Goal: Information Seeking & Learning: Find specific fact

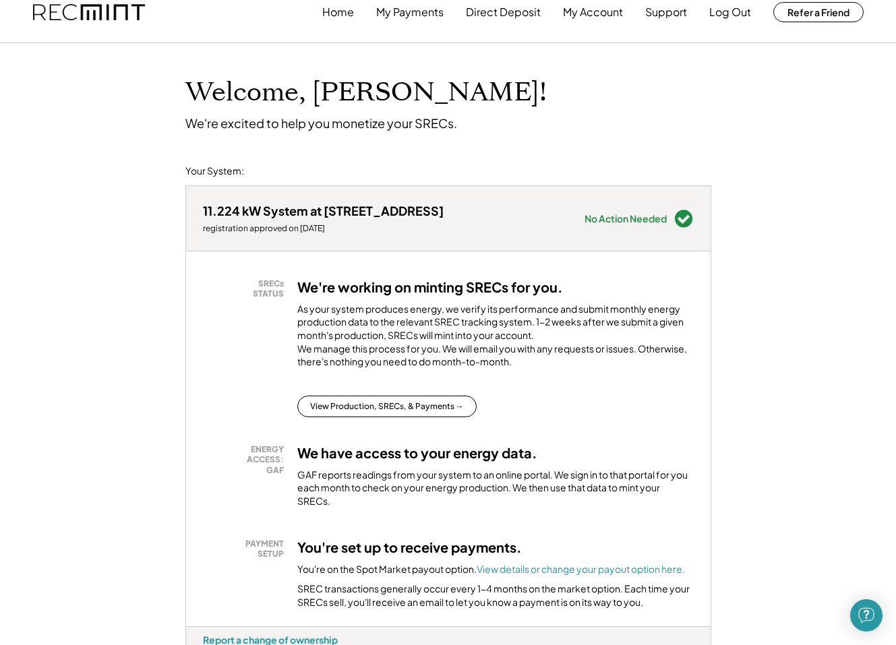
scroll to position [121, 0]
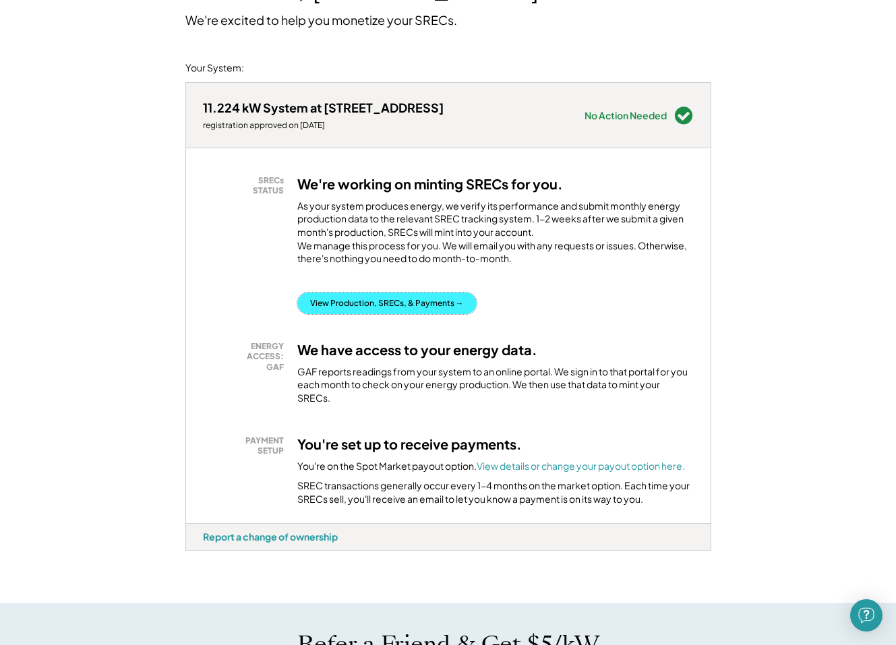
click at [427, 314] on button "View Production, SRECs, & Payments →" at bounding box center [386, 304] width 179 height 22
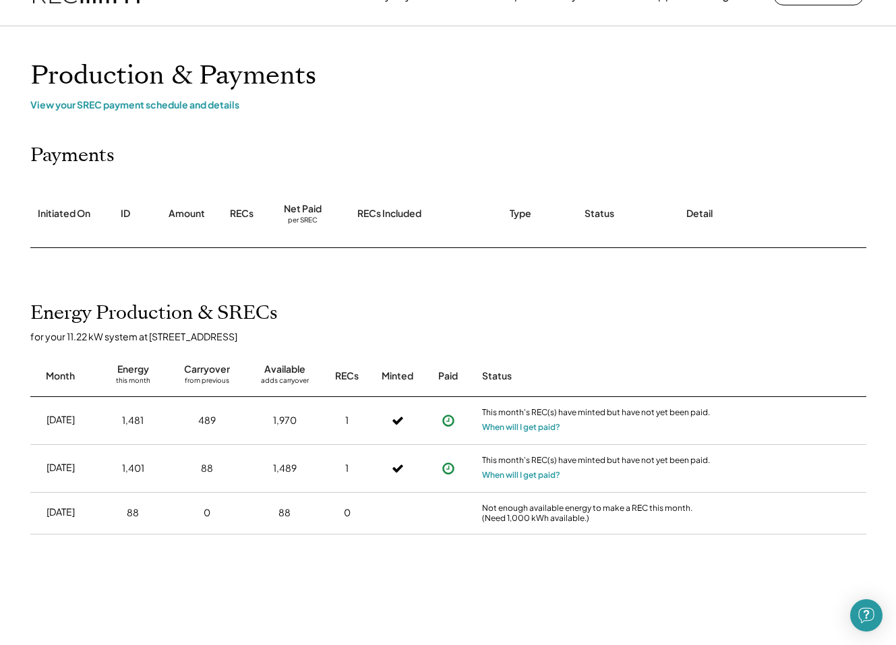
scroll to position [47, 0]
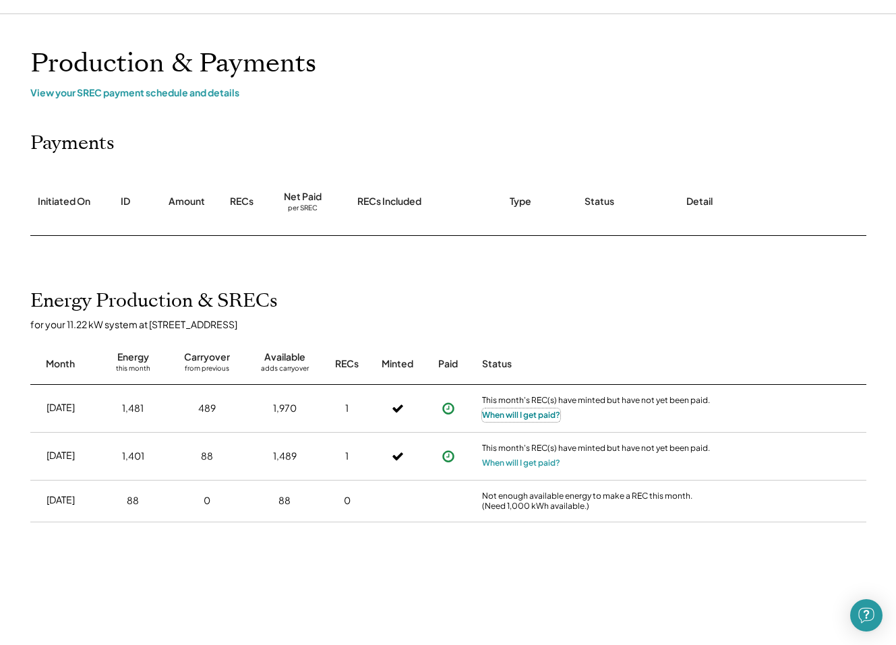
click at [546, 413] on button "When will I get paid?" at bounding box center [521, 414] width 78 height 13
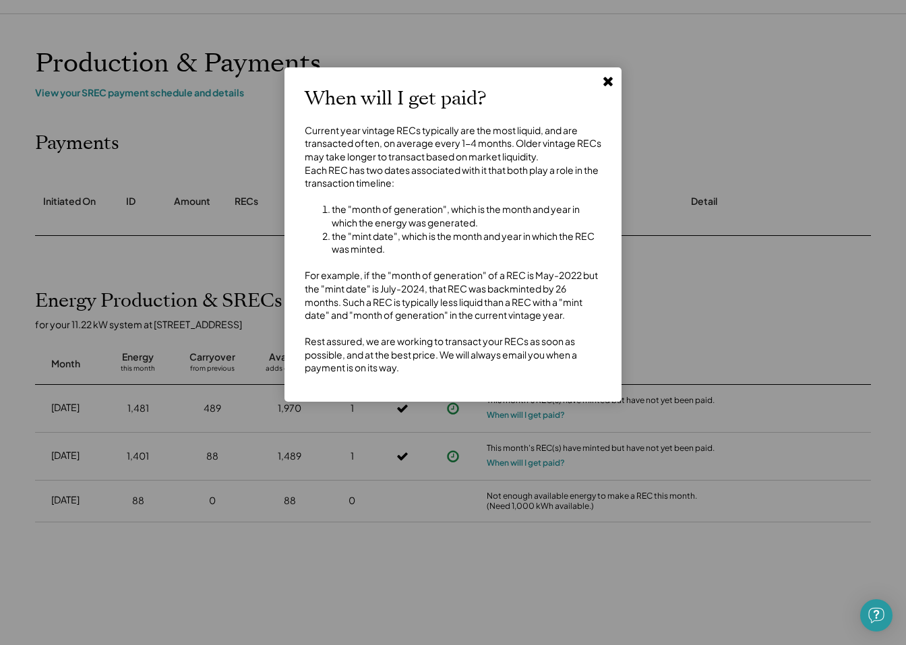
click at [607, 80] on use at bounding box center [607, 81] width 9 height 9
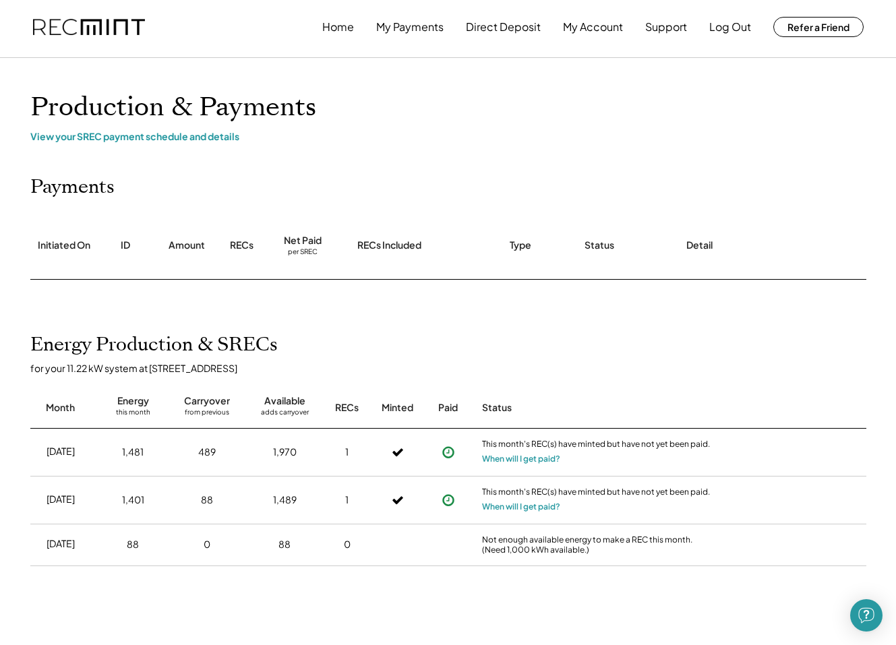
scroll to position [0, 0]
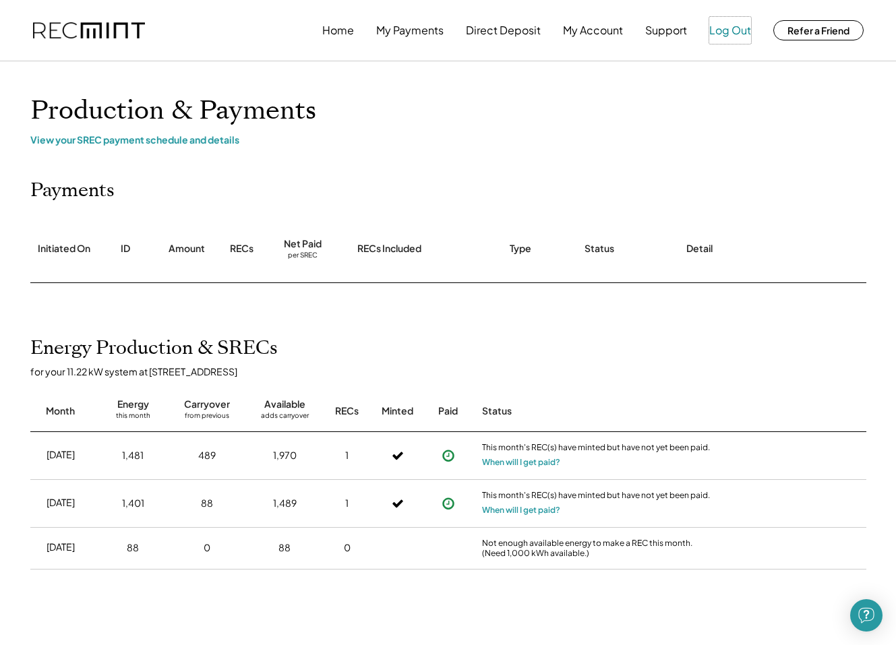
click at [735, 32] on button "Log Out" at bounding box center [730, 30] width 42 height 27
